Goal: Task Accomplishment & Management: Use online tool/utility

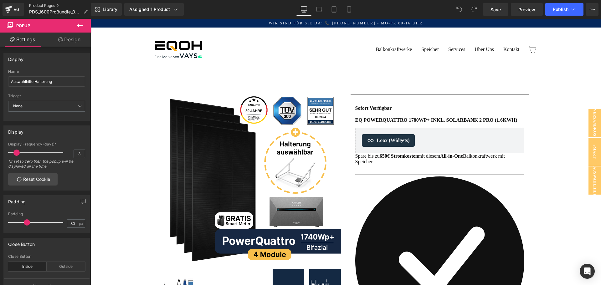
click at [53, 4] on link "Product Pages" at bounding box center [61, 5] width 64 height 5
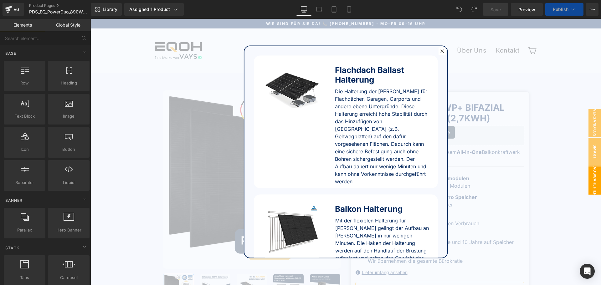
click at [438, 50] on div at bounding box center [442, 51] width 8 height 8
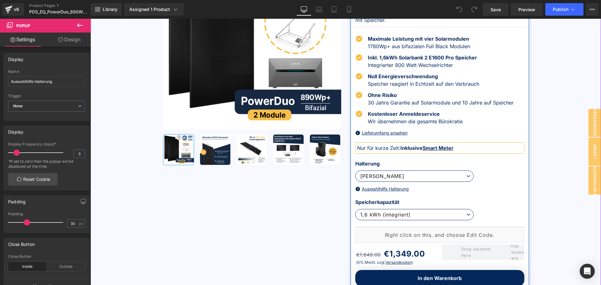
scroll to position [156, 0]
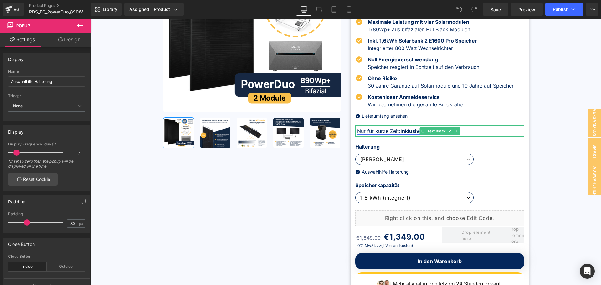
click at [400, 132] on strong "Inklusive Smart Meter" at bounding box center [426, 131] width 53 height 6
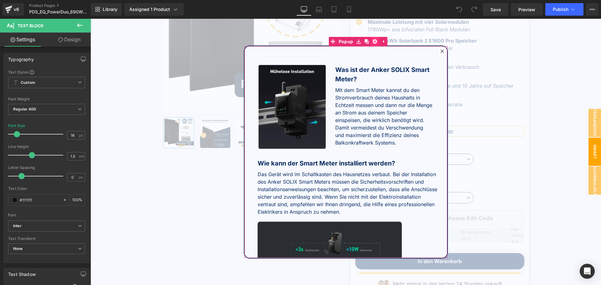
click at [373, 43] on icon at bounding box center [375, 41] width 4 height 4
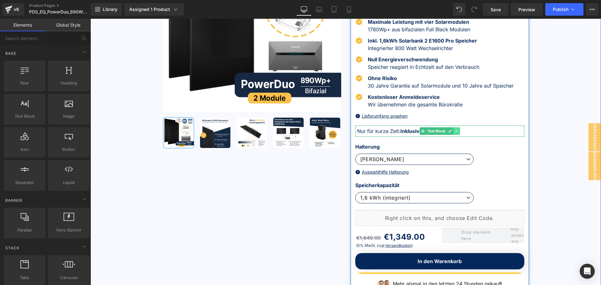
click at [456, 131] on icon at bounding box center [456, 131] width 3 height 4
click at [458, 130] on icon at bounding box center [459, 131] width 3 height 3
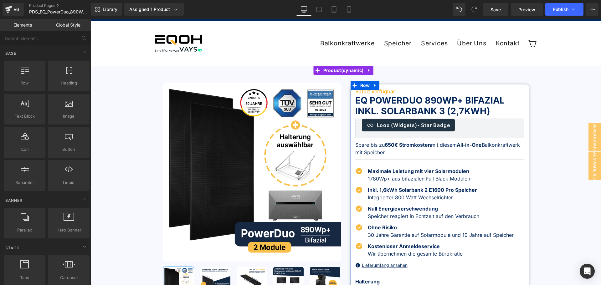
scroll to position [0, 0]
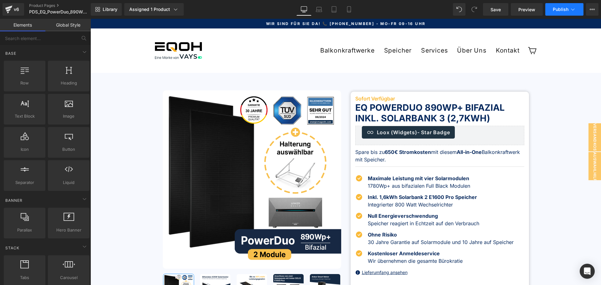
click at [557, 10] on span "Publish" at bounding box center [561, 9] width 16 height 5
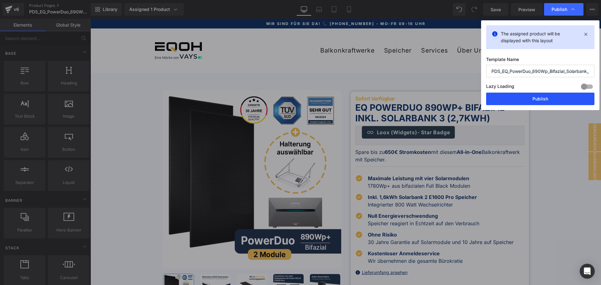
click at [548, 96] on button "Publish" at bounding box center [540, 99] width 108 height 13
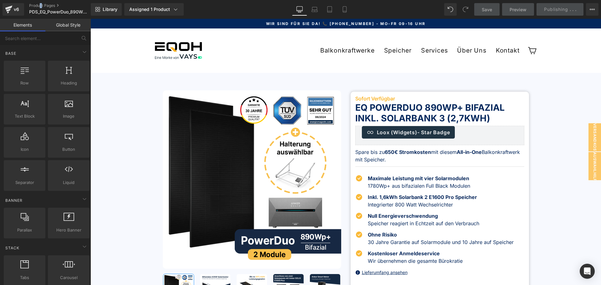
click at [41, 3] on div "v6 Product Pages PDS_EQ_PowerDuo_890Wp_Bifazial_Solarbank_3_2-7kWh" at bounding box center [45, 9] width 91 height 19
click at [40, 7] on link "Product Pages" at bounding box center [65, 5] width 72 height 5
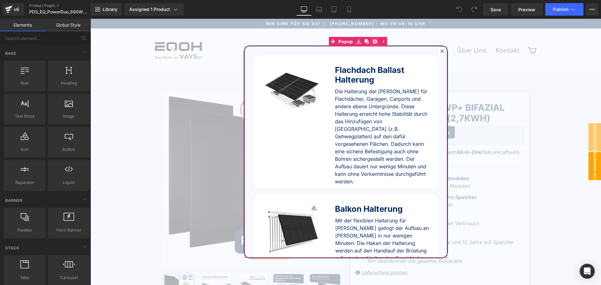
click at [376, 42] on link at bounding box center [375, 41] width 8 height 9
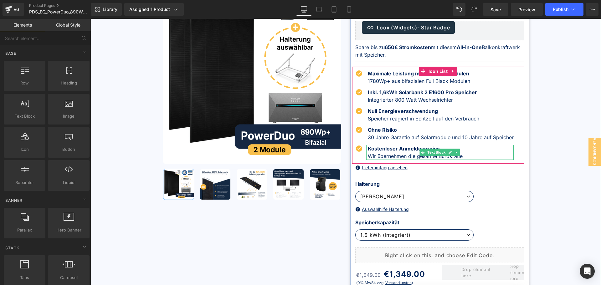
scroll to position [94, 0]
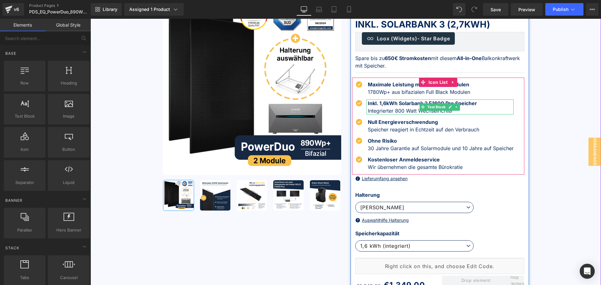
drag, startPoint x: 379, startPoint y: 104, endPoint x: 382, endPoint y: 103, distance: 3.6
click at [379, 104] on span "Inkl. 1,6kWh Solarbank 2 E1600 Pro Speicher" at bounding box center [422, 103] width 109 height 6
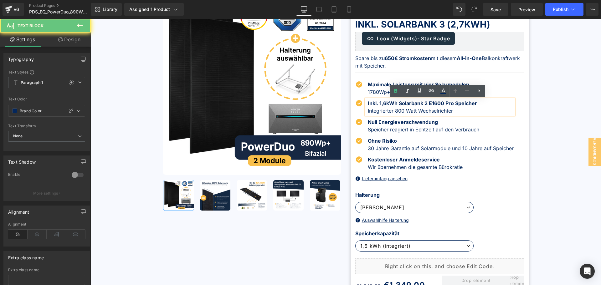
click at [383, 102] on span "Inkl. 1,6kWh Solarbank 2 E1600 Pro Speicher" at bounding box center [422, 103] width 109 height 6
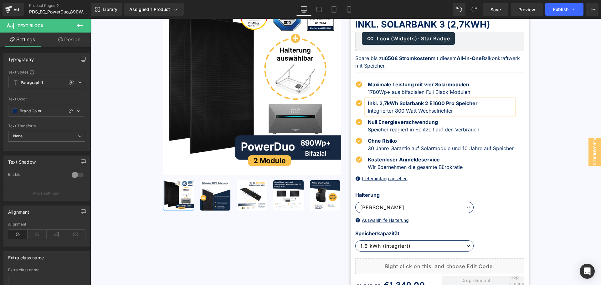
click at [426, 103] on span "Inkl. 2,7kWh Solarbank 2 E1600 Pro Speicher" at bounding box center [423, 103] width 110 height 6
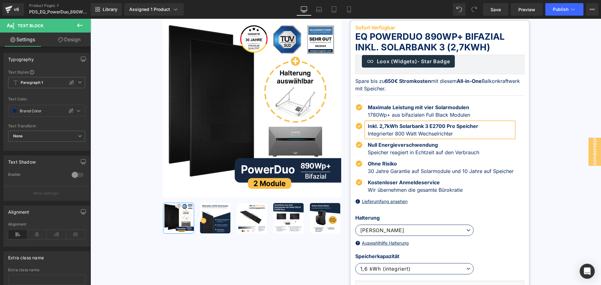
scroll to position [0, 0]
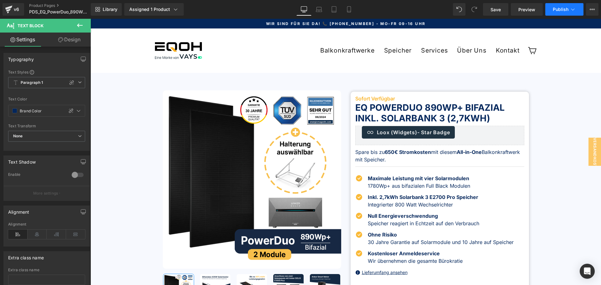
click at [550, 9] on button "Publish" at bounding box center [564, 9] width 38 height 13
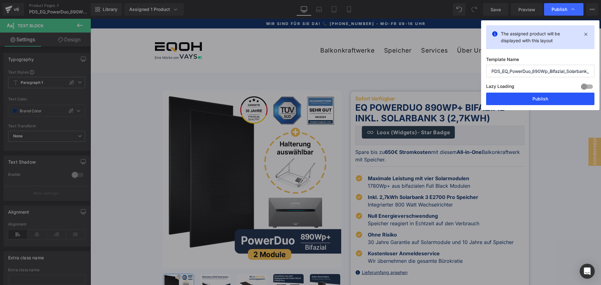
click at [549, 97] on button "Publish" at bounding box center [540, 99] width 108 height 13
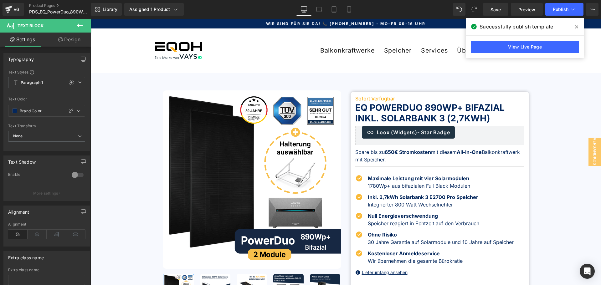
click at [284, 56] on ul "Balkonkraftwerke Fassaden Komplettsets Balkon Komplettsets Garten Komplettsets …" at bounding box center [363, 51] width 322 height 14
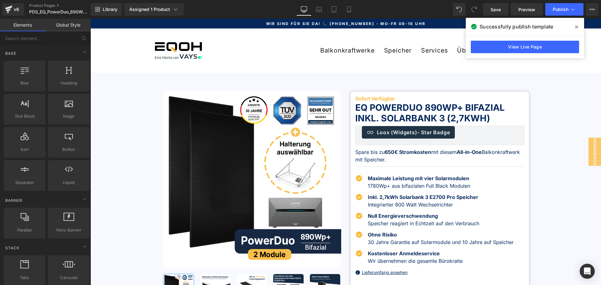
click at [575, 28] on icon at bounding box center [576, 26] width 3 height 5
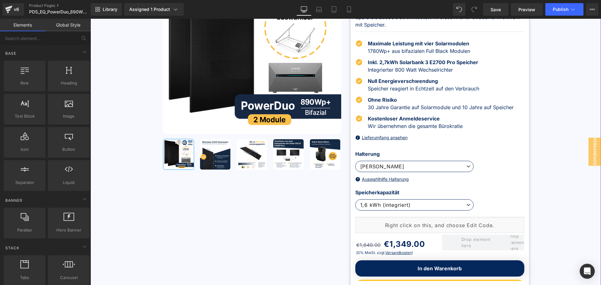
scroll to position [125, 0]
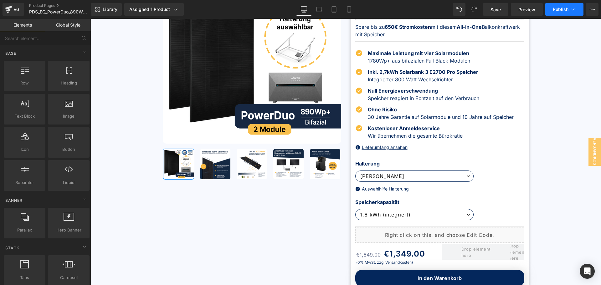
click at [562, 6] on button "Publish" at bounding box center [564, 9] width 38 height 13
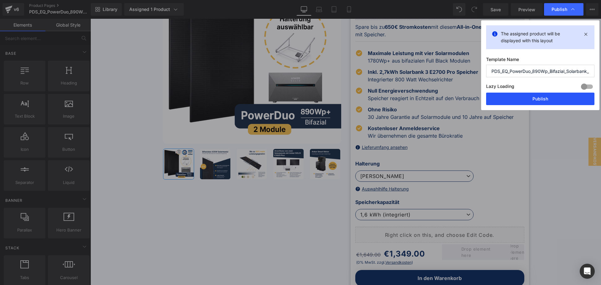
click at [544, 100] on button "Publish" at bounding box center [540, 99] width 108 height 13
